Goal: Information Seeking & Learning: Check status

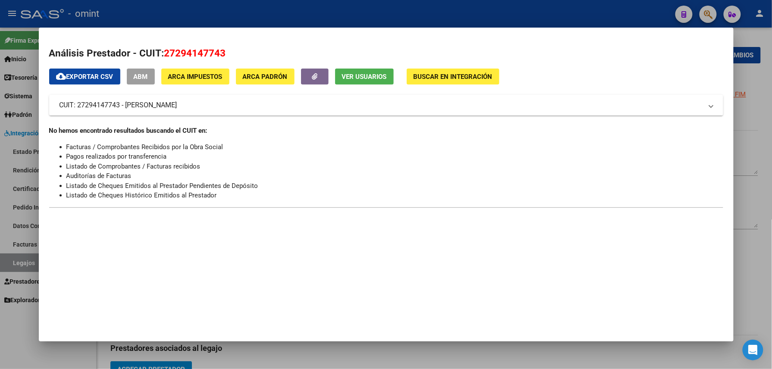
click at [179, 15] on div at bounding box center [386, 184] width 772 height 369
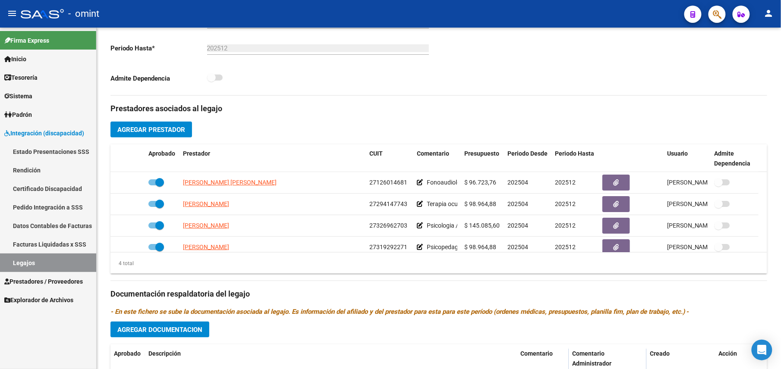
scroll to position [230, 0]
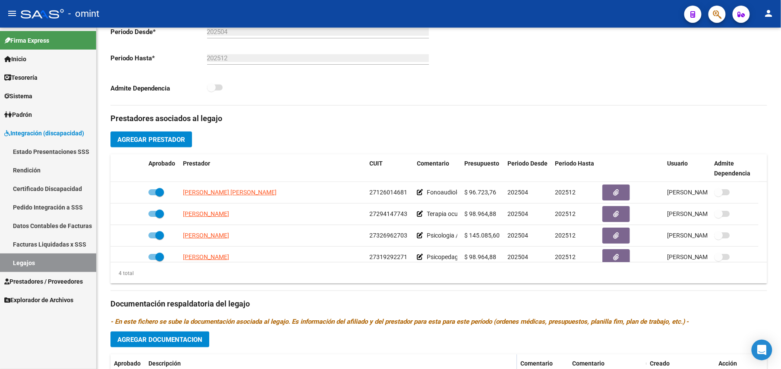
click at [52, 282] on span "Prestadores / Proveedores" at bounding box center [43, 281] width 79 height 9
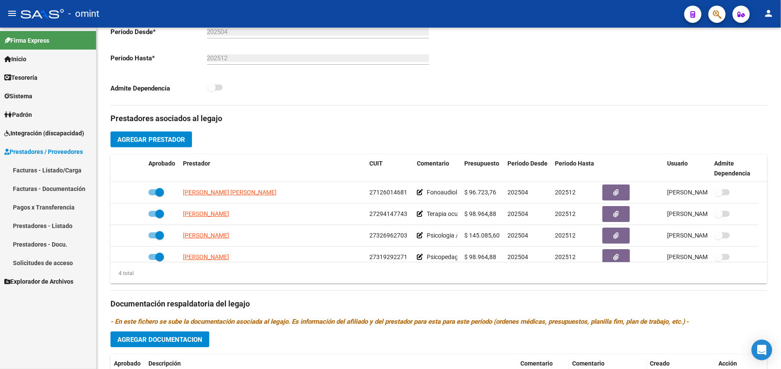
click at [51, 172] on link "Facturas - Listado/Carga" at bounding box center [48, 170] width 96 height 19
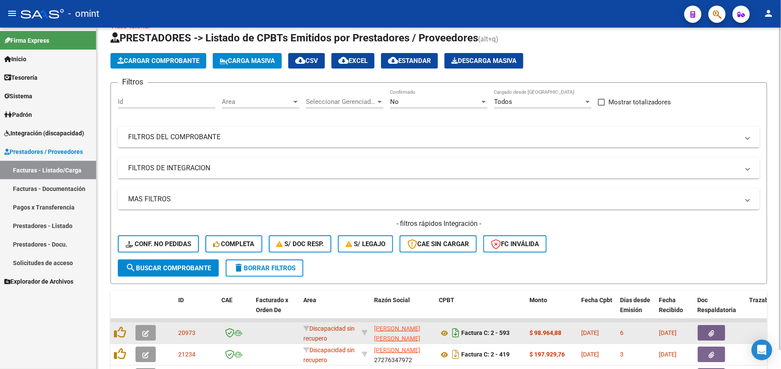
scroll to position [230, 0]
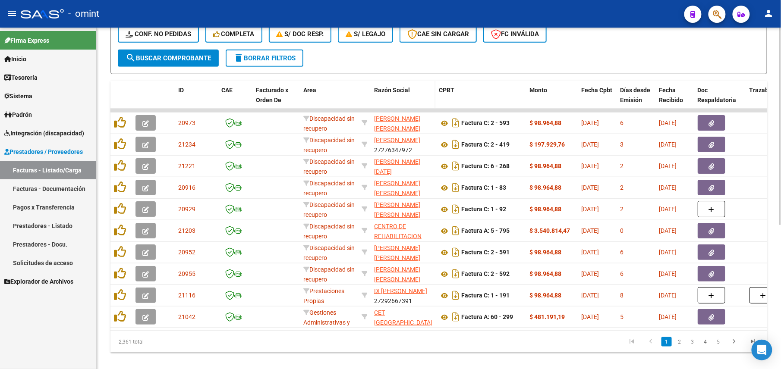
click at [423, 104] on datatable-header-cell "Razón Social" at bounding box center [403, 100] width 65 height 38
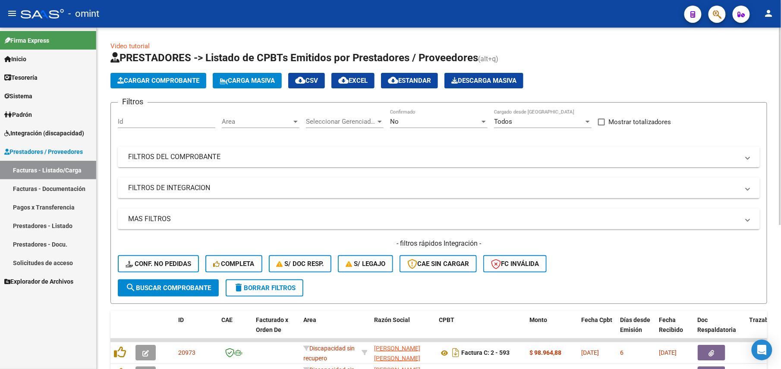
click at [419, 123] on div "No" at bounding box center [435, 122] width 90 height 8
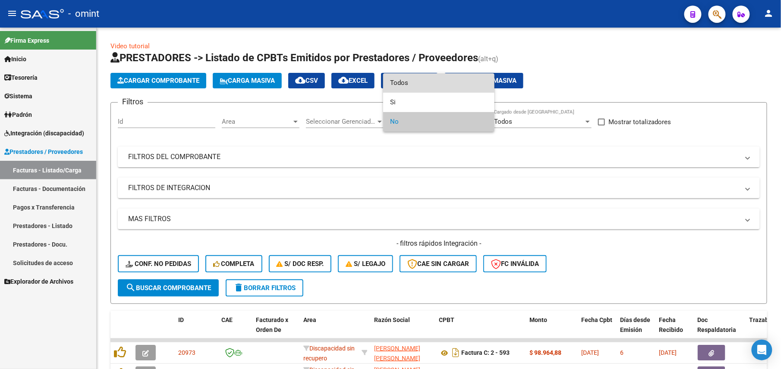
click at [404, 78] on span "Todos" at bounding box center [439, 82] width 98 height 19
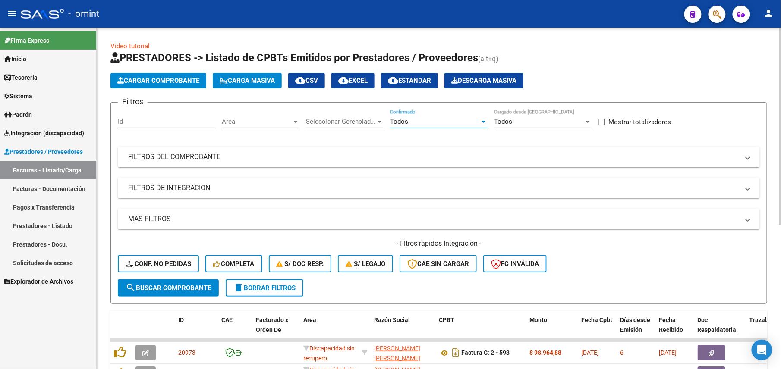
click at [261, 151] on mat-expansion-panel-header "FILTROS DEL COMPROBANTE" at bounding box center [439, 157] width 642 height 21
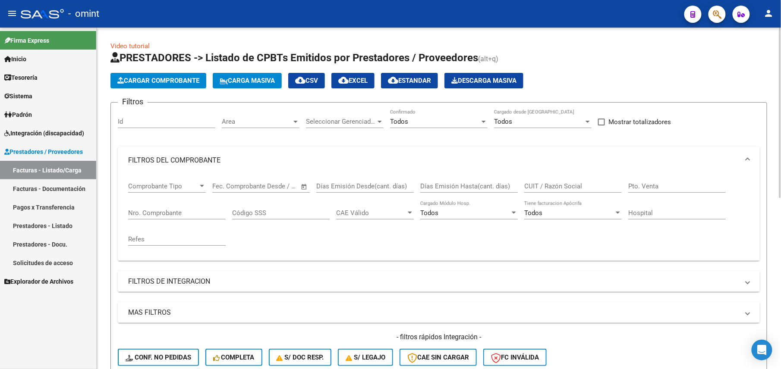
drag, startPoint x: 546, startPoint y: 183, endPoint x: 552, endPoint y: 184, distance: 6.1
click at [547, 183] on input "CUIT / Razón Social" at bounding box center [573, 187] width 98 height 8
paste input "30-71642723-0"
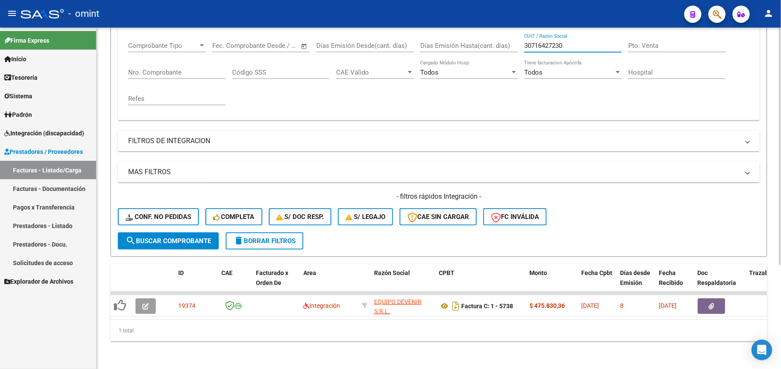
type input "30716427230"
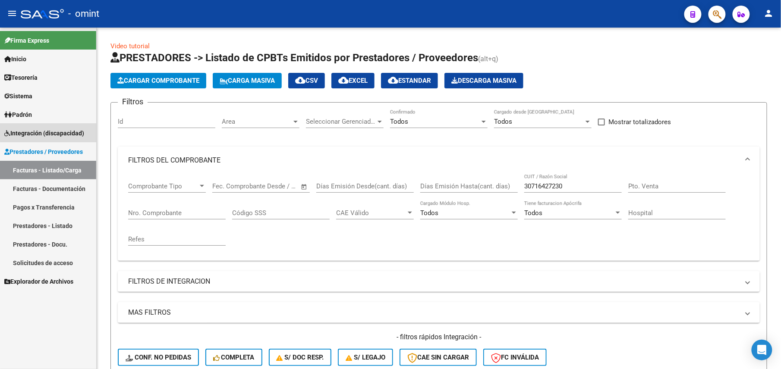
click at [48, 129] on span "Integración (discapacidad)" at bounding box center [44, 133] width 80 height 9
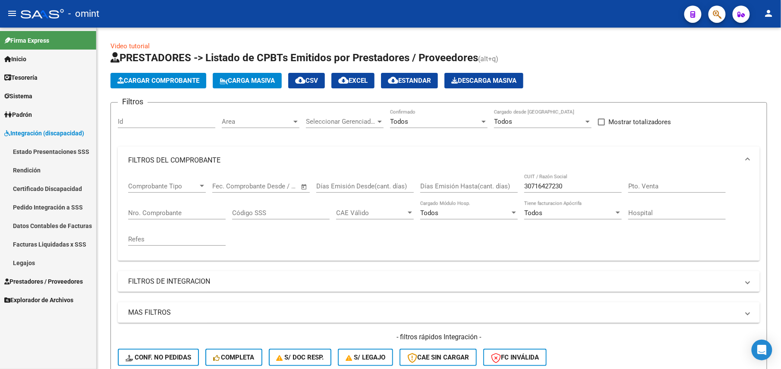
click at [37, 267] on link "Legajos" at bounding box center [48, 263] width 96 height 19
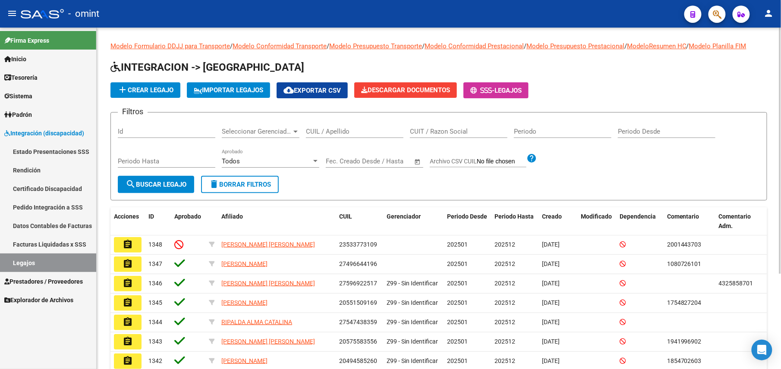
click at [334, 123] on div "CUIL / Apellido" at bounding box center [355, 129] width 98 height 19
paste input "20566483379"
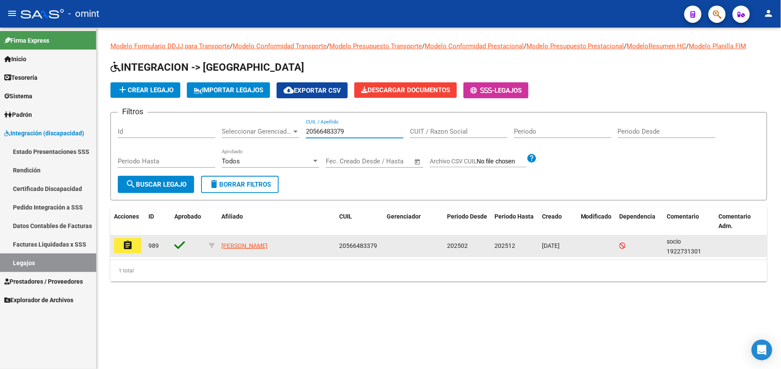
type input "20566483379"
click at [126, 243] on mat-icon "assignment" at bounding box center [128, 245] width 10 height 10
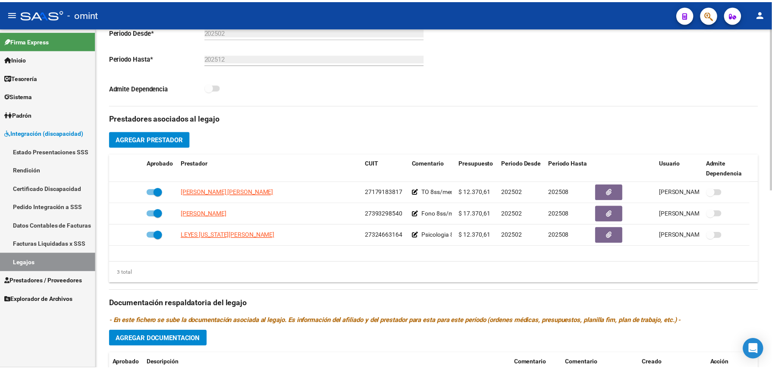
scroll to position [287, 0]
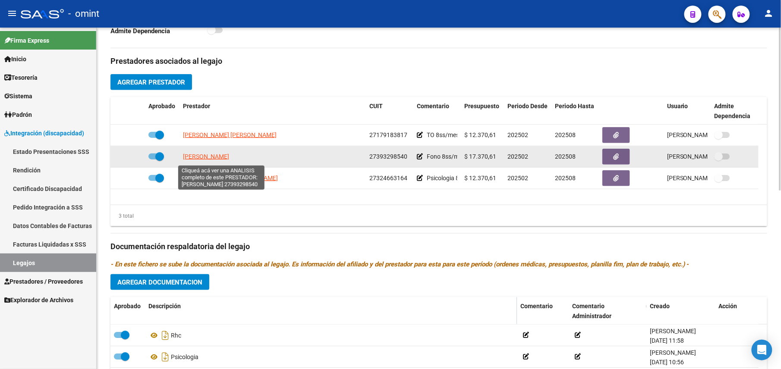
click at [229, 158] on span "BENITEZ SOLANGE MARIA" at bounding box center [206, 156] width 46 height 7
type textarea "27393298540"
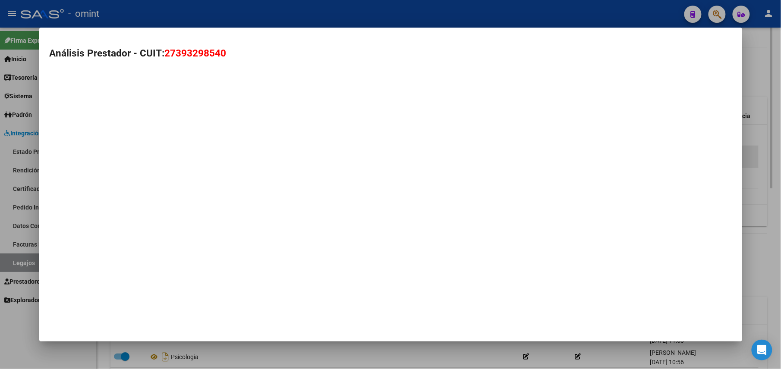
scroll to position [297, 0]
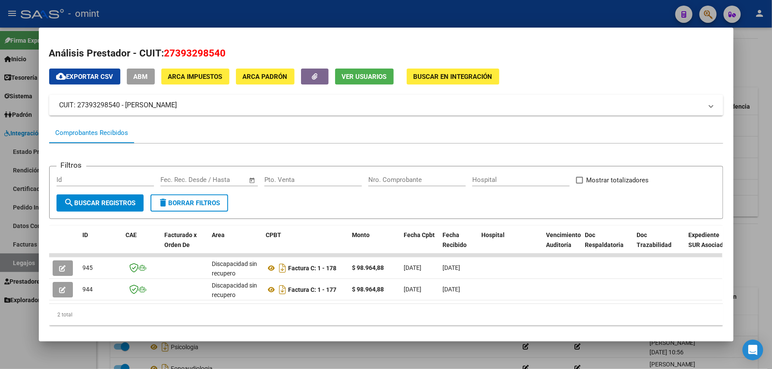
click at [399, 7] on div at bounding box center [386, 184] width 772 height 369
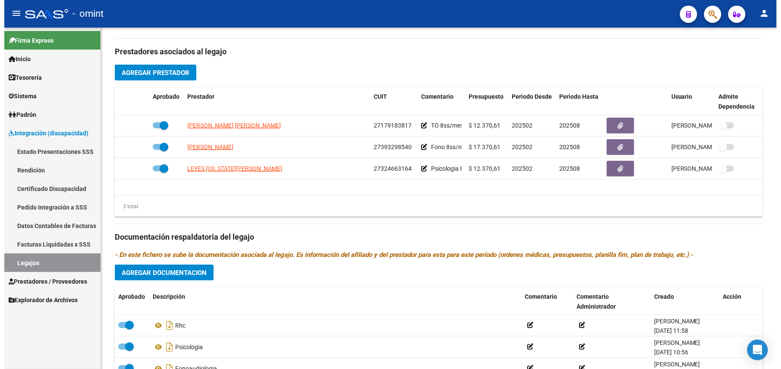
scroll to position [287, 0]
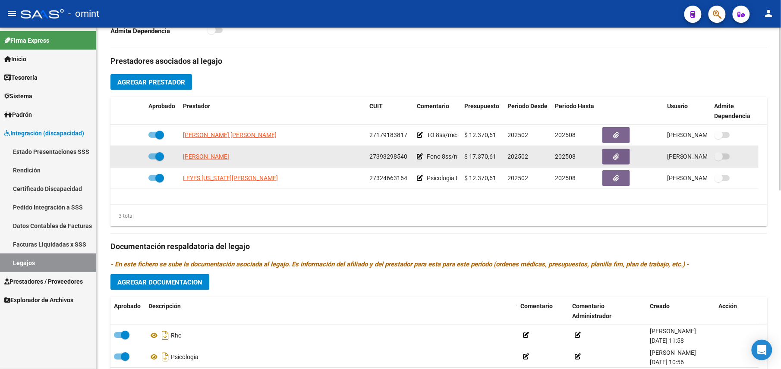
click at [386, 156] on span "27393298540" at bounding box center [388, 156] width 38 height 7
copy span "27393298540"
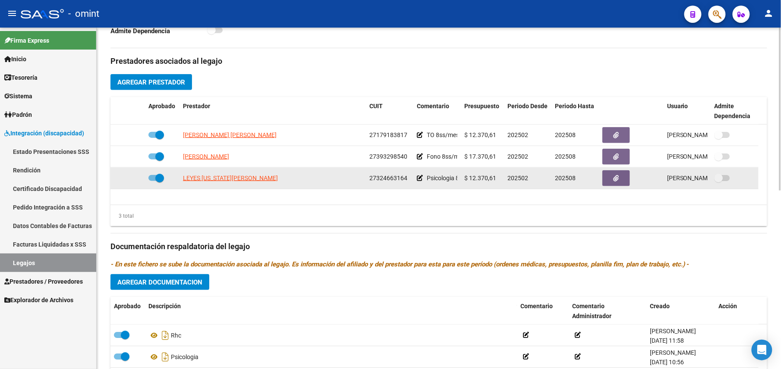
click at [385, 176] on span "27324663164" at bounding box center [388, 178] width 38 height 7
copy span "27324663164"
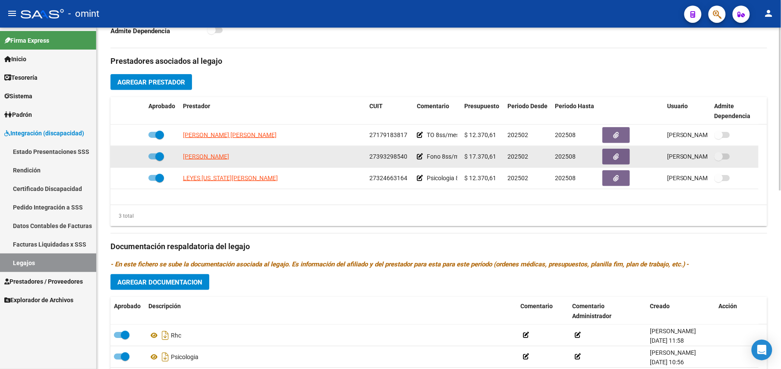
click at [373, 155] on span "27393298540" at bounding box center [388, 156] width 38 height 7
copy span "27393298540"
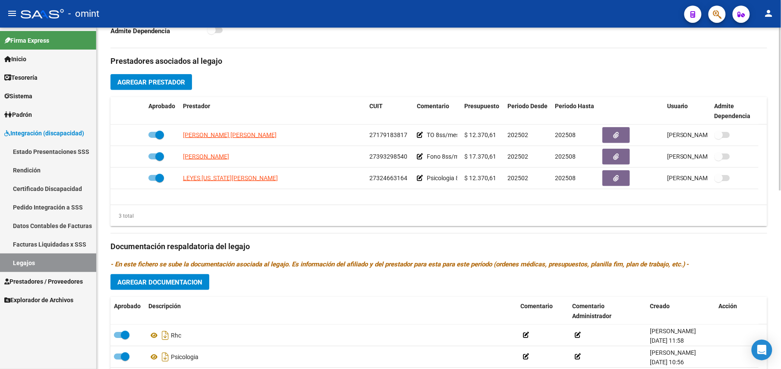
scroll to position [0, 0]
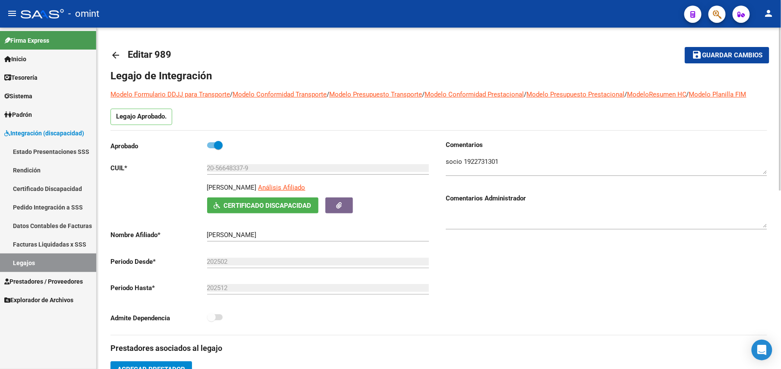
click at [472, 159] on textarea at bounding box center [606, 165] width 321 height 17
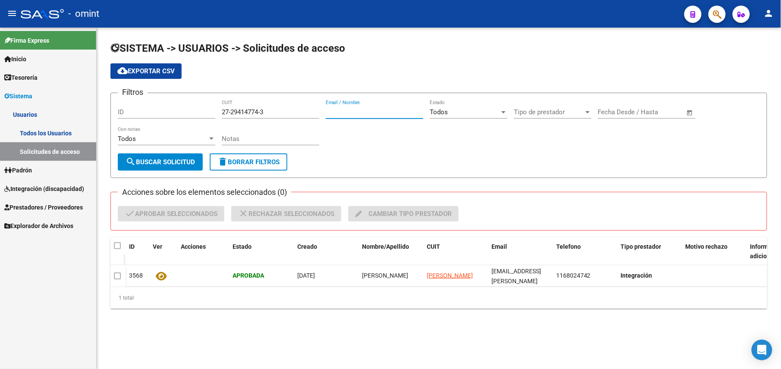
click at [46, 209] on span "Prestadores / Proveedores" at bounding box center [43, 207] width 79 height 9
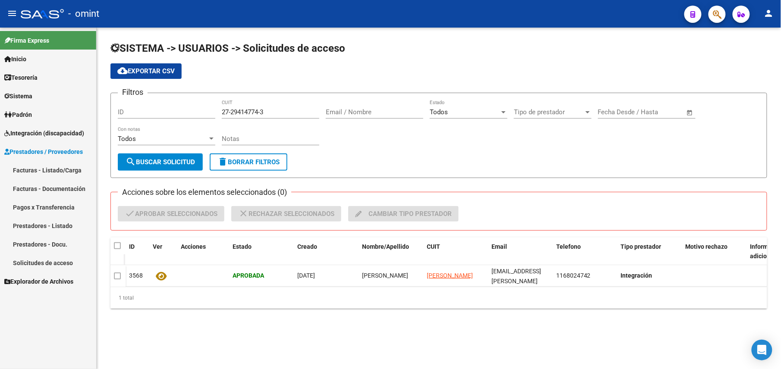
click at [50, 167] on link "Facturas - Listado/Carga" at bounding box center [48, 170] width 96 height 19
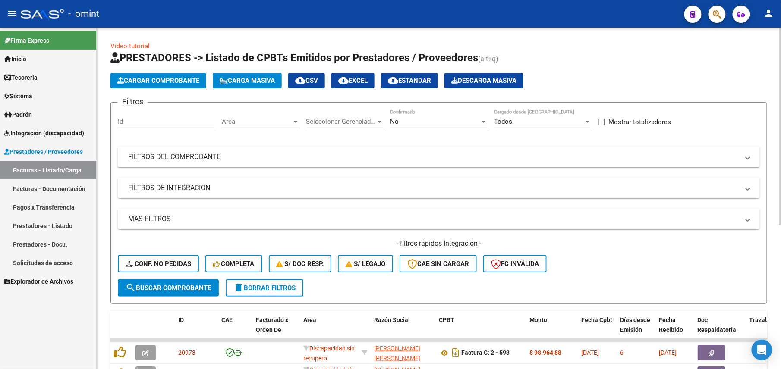
click at [419, 116] on div "No Confirmado" at bounding box center [439, 119] width 98 height 19
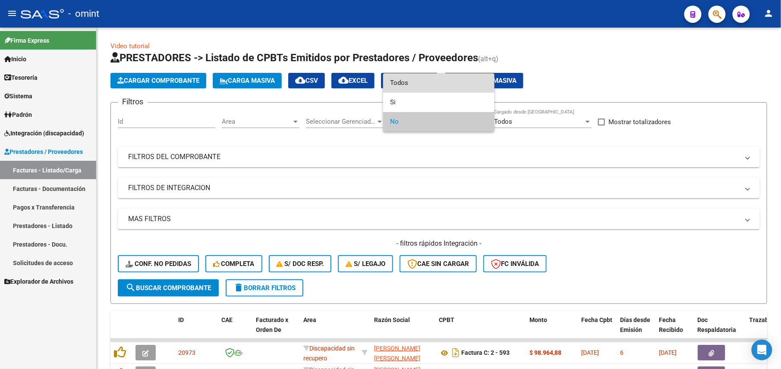
click at [413, 87] on span "Todos" at bounding box center [439, 82] width 98 height 19
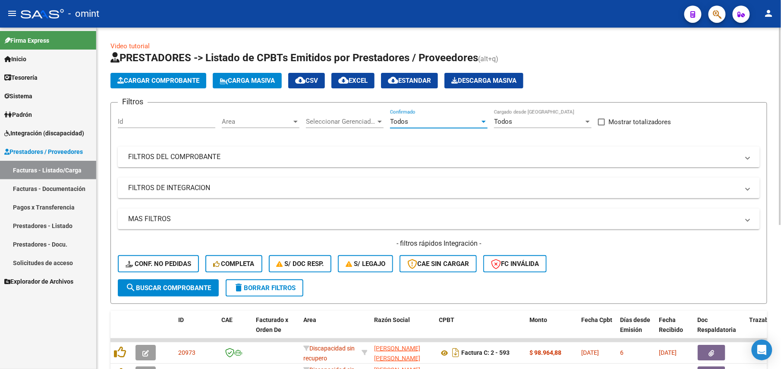
click at [379, 169] on div "Filtros Id Area Area Seleccionar Gerenciador Seleccionar Gerenciador Todos Conf…" at bounding box center [439, 195] width 642 height 170
drag, startPoint x: 387, startPoint y: 154, endPoint x: 392, endPoint y: 154, distance: 5.7
click at [387, 154] on mat-panel-title "FILTROS DEL COMPROBANTE" at bounding box center [433, 156] width 611 height 9
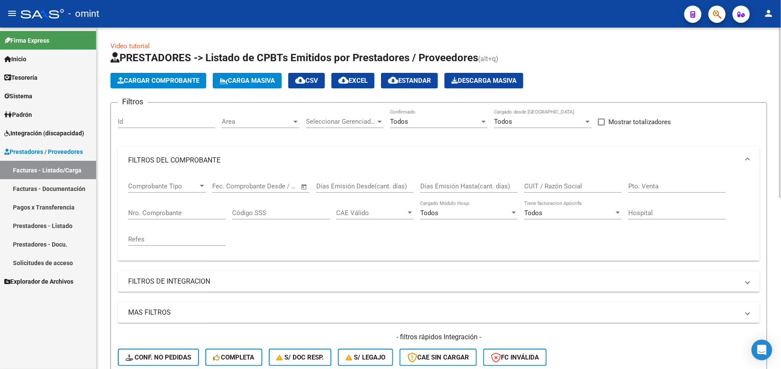
drag, startPoint x: 544, startPoint y: 182, endPoint x: 606, endPoint y: 182, distance: 61.3
click at [548, 182] on div "CUIT / Razón Social" at bounding box center [573, 183] width 98 height 19
paste input "27393298540"
drag, startPoint x: 572, startPoint y: 183, endPoint x: 442, endPoint y: 183, distance: 129.9
click at [442, 183] on div "Comprobante Tipo Comprobante Tipo Fecha inicio – Fecha fin Fec. Comprobante Des…" at bounding box center [438, 214] width 621 height 80
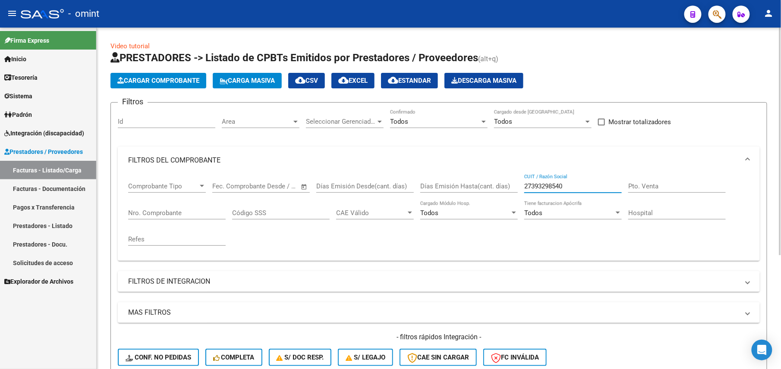
paste input "24663164"
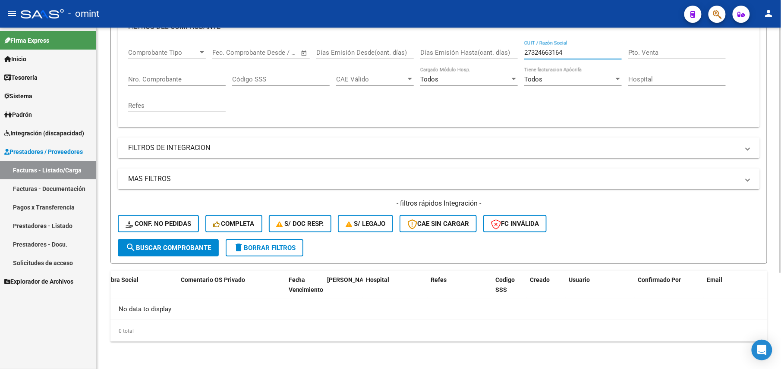
type input "27324663164"
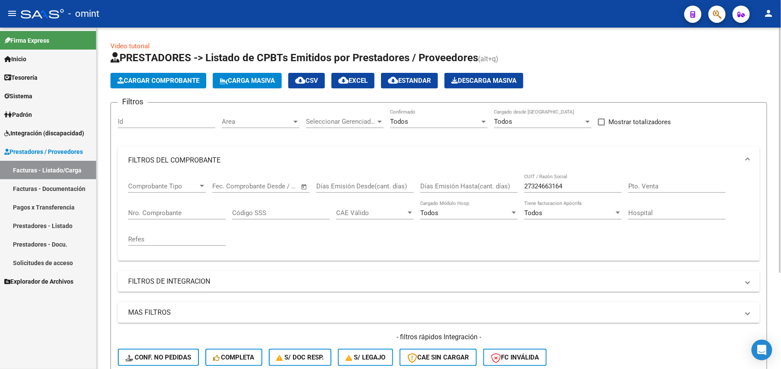
drag, startPoint x: 582, startPoint y: 182, endPoint x: 577, endPoint y: 187, distance: 6.7
click at [579, 187] on div "27324663164 CUIT / Razón Social" at bounding box center [573, 183] width 98 height 19
drag, startPoint x: 577, startPoint y: 187, endPoint x: 450, endPoint y: 188, distance: 127.7
click at [468, 188] on div "Comprobante Tipo Comprobante Tipo Fecha inicio – Fecha fin Fec. Comprobante Des…" at bounding box center [438, 214] width 621 height 80
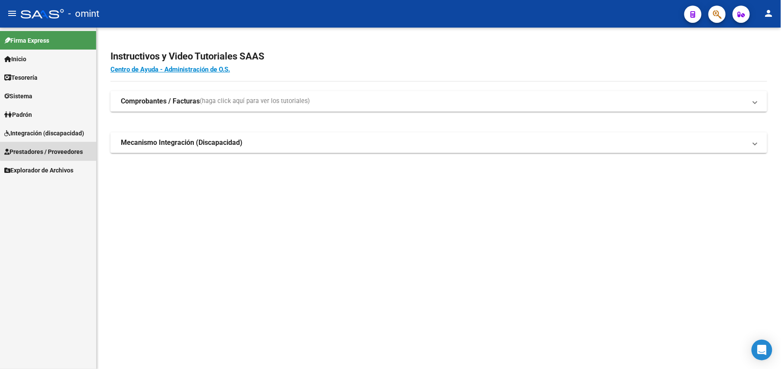
click at [51, 148] on span "Prestadores / Proveedores" at bounding box center [43, 151] width 79 height 9
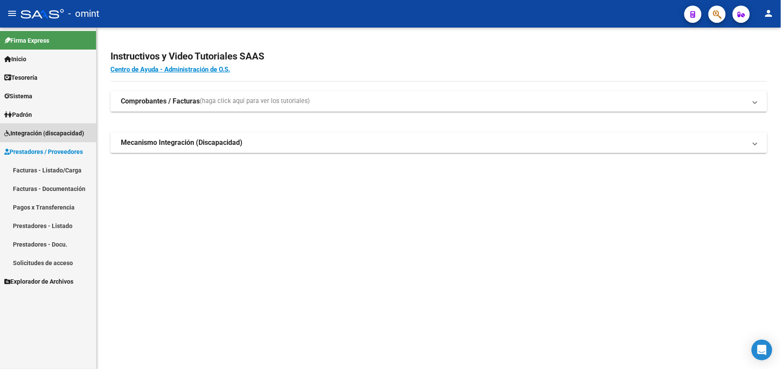
click at [38, 129] on span "Integración (discapacidad)" at bounding box center [44, 133] width 80 height 9
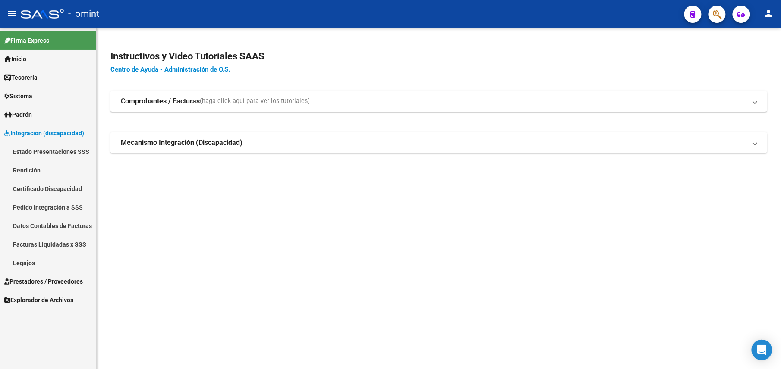
click at [80, 249] on link "Facturas Liquidadas x SSS" at bounding box center [48, 244] width 96 height 19
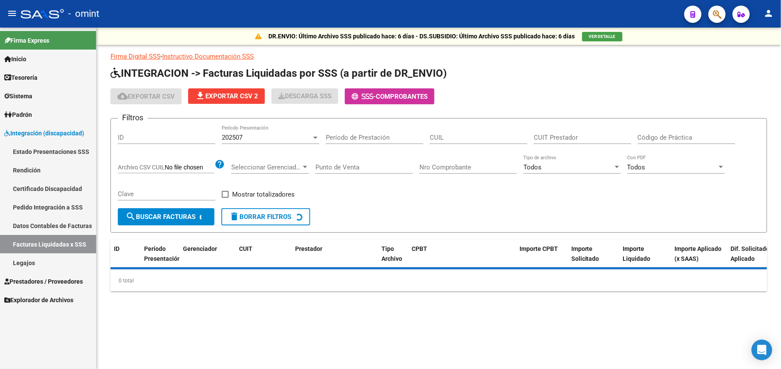
click at [283, 132] on div "202507 Período Presentación" at bounding box center [271, 135] width 98 height 19
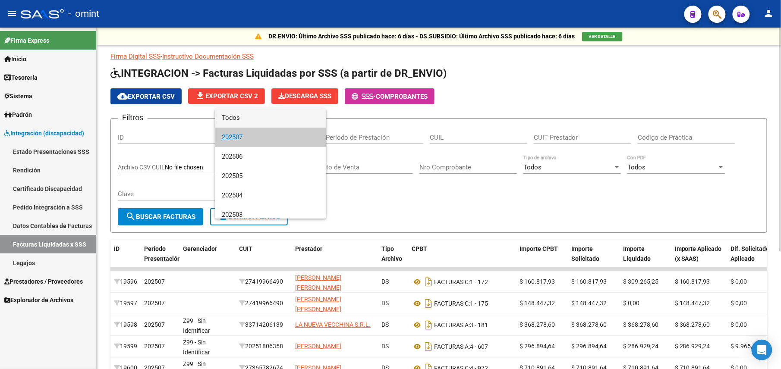
click at [252, 115] on span "Todos" at bounding box center [271, 117] width 98 height 19
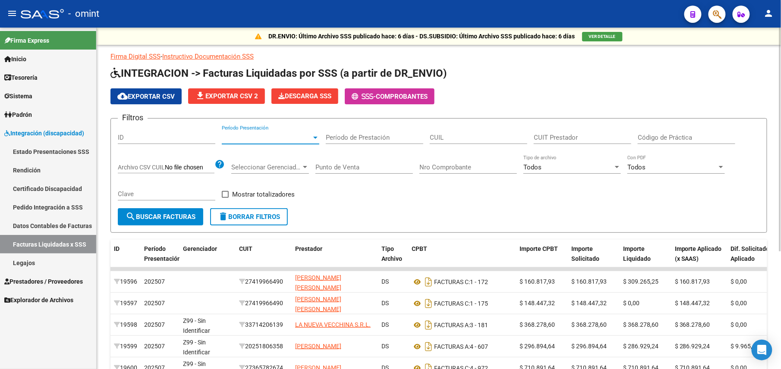
click at [581, 135] on input "CUIT Prestador" at bounding box center [583, 138] width 98 height 8
paste input "27-32466316-4"
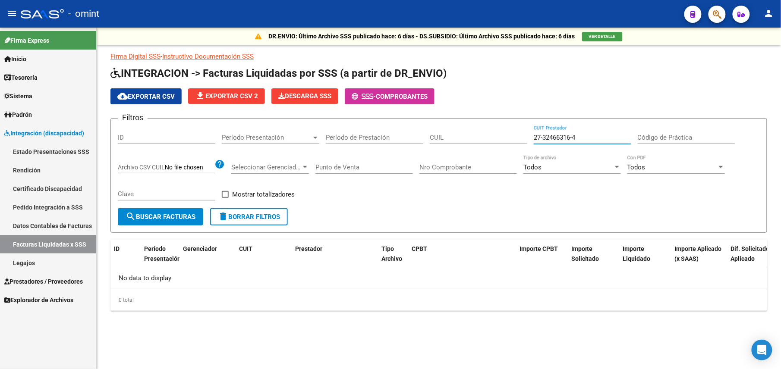
drag, startPoint x: 577, startPoint y: 135, endPoint x: 442, endPoint y: 130, distance: 134.7
click at [460, 137] on div "Filtros ID Período Presentación Período Presentación Período de Prestación CUIL…" at bounding box center [439, 167] width 642 height 83
paste input "9329854-0"
type input "27-39329854-0"
